Goal: Navigation & Orientation: Find specific page/section

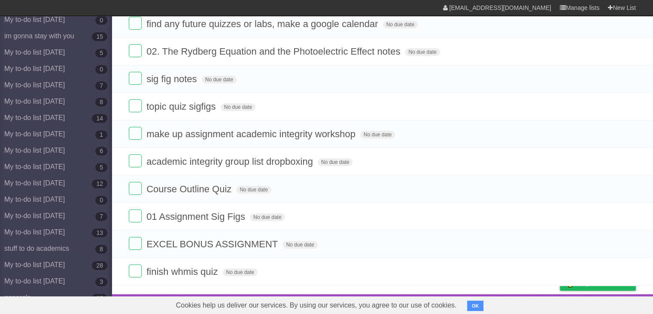
scroll to position [1294, 0]
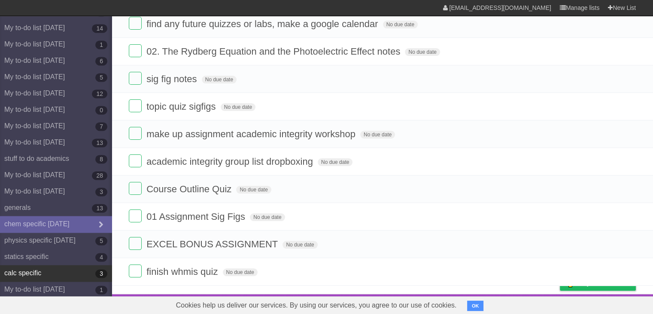
click at [43, 278] on link "calc specific 3" at bounding box center [56, 273] width 112 height 16
drag, startPoint x: 43, startPoint y: 278, endPoint x: 23, endPoint y: 277, distance: 19.8
click at [23, 277] on link "calc specific 3" at bounding box center [56, 273] width 112 height 16
click at [23, 274] on link "calc specific 3" at bounding box center [56, 273] width 112 height 16
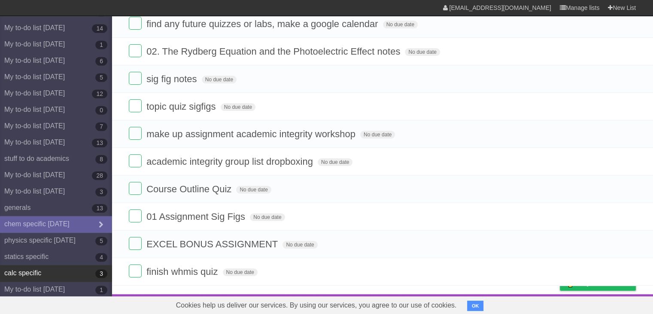
click at [23, 274] on link "calc specific 3" at bounding box center [56, 273] width 112 height 16
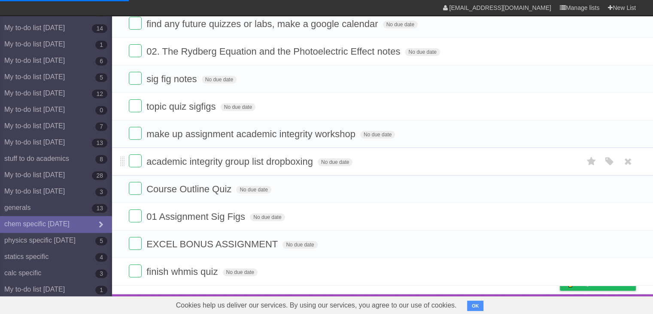
drag, startPoint x: 482, startPoint y: 91, endPoint x: 353, endPoint y: 171, distance: 151.7
click at [353, 171] on ul "find any future quizzes or labs, make a google calendar No due date White Red B…" at bounding box center [383, 147] width 542 height 275
click at [11, 270] on link "calc specific 3" at bounding box center [56, 273] width 112 height 16
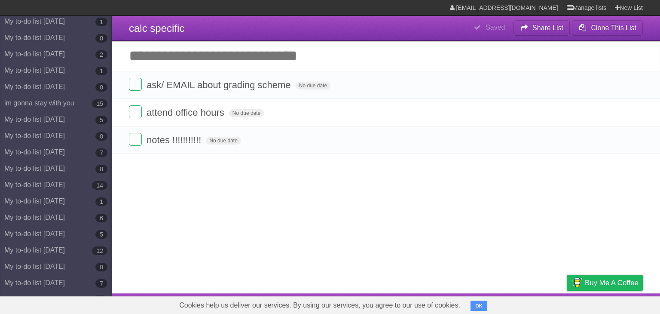
scroll to position [1294, 0]
